Goal: Information Seeking & Learning: Learn about a topic

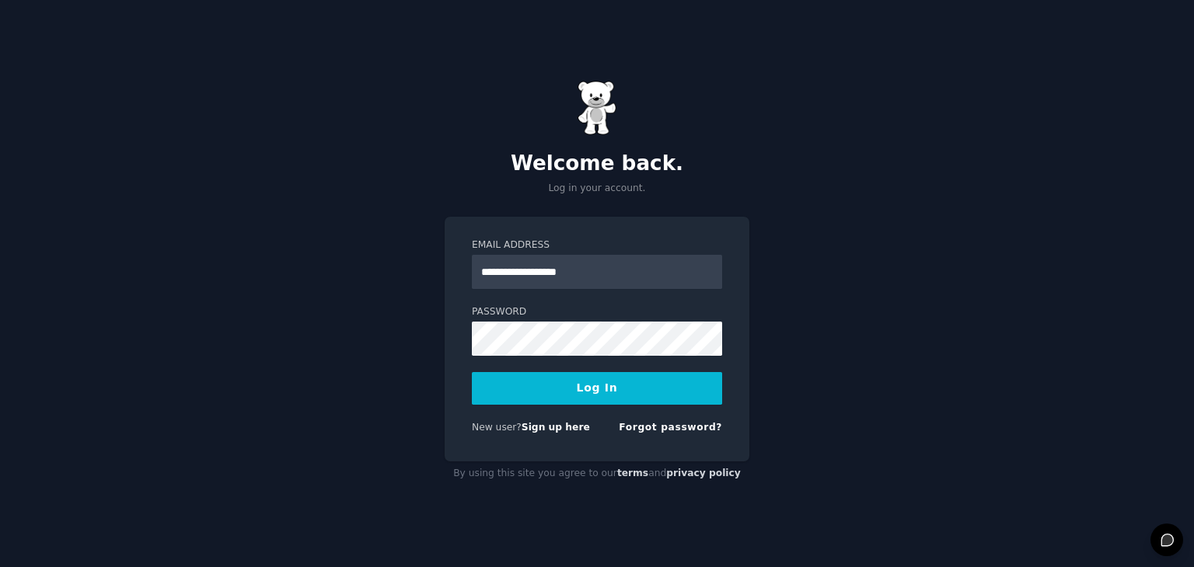
click at [600, 382] on button "Log In" at bounding box center [597, 388] width 250 height 33
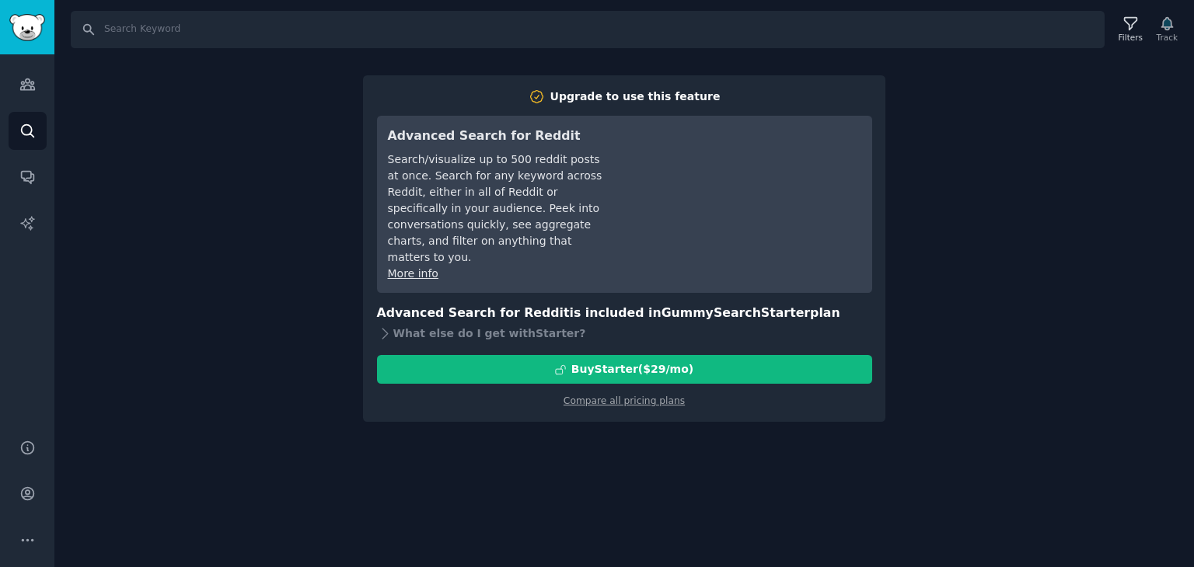
click at [1037, 263] on div "Search Filters Track Upgrade to use this feature Advanced Search for Reddit Sea…" at bounding box center [623, 283] width 1139 height 567
click at [983, 270] on div "Search Filters Track Upgrade to use this feature Advanced Search for Reddit Sea…" at bounding box center [623, 283] width 1139 height 567
